Goal: Check status: Check status

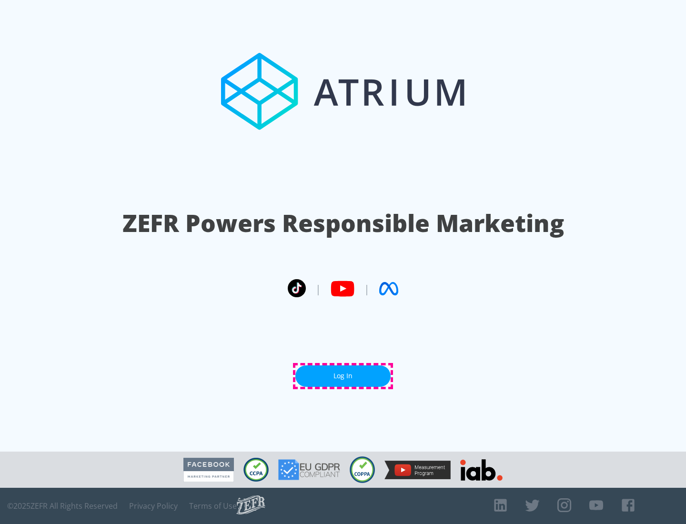
click at [343, 376] on link "Log In" at bounding box center [342, 375] width 95 height 21
